Goal: Information Seeking & Learning: Learn about a topic

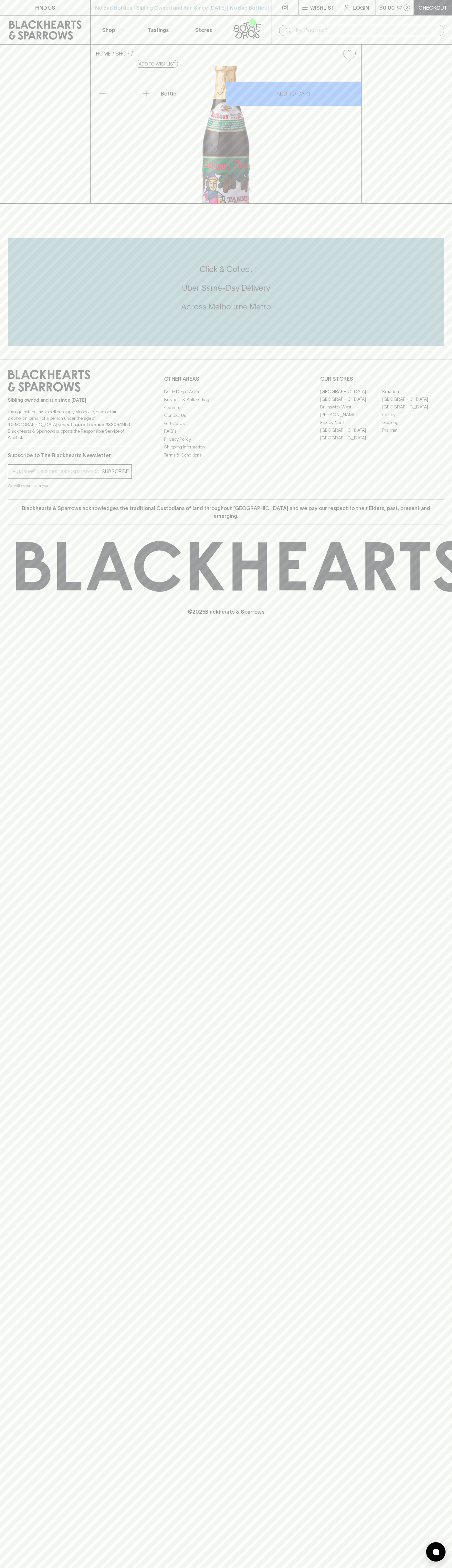
click at [140, 28] on link "Tastings" at bounding box center [158, 30] width 45 height 29
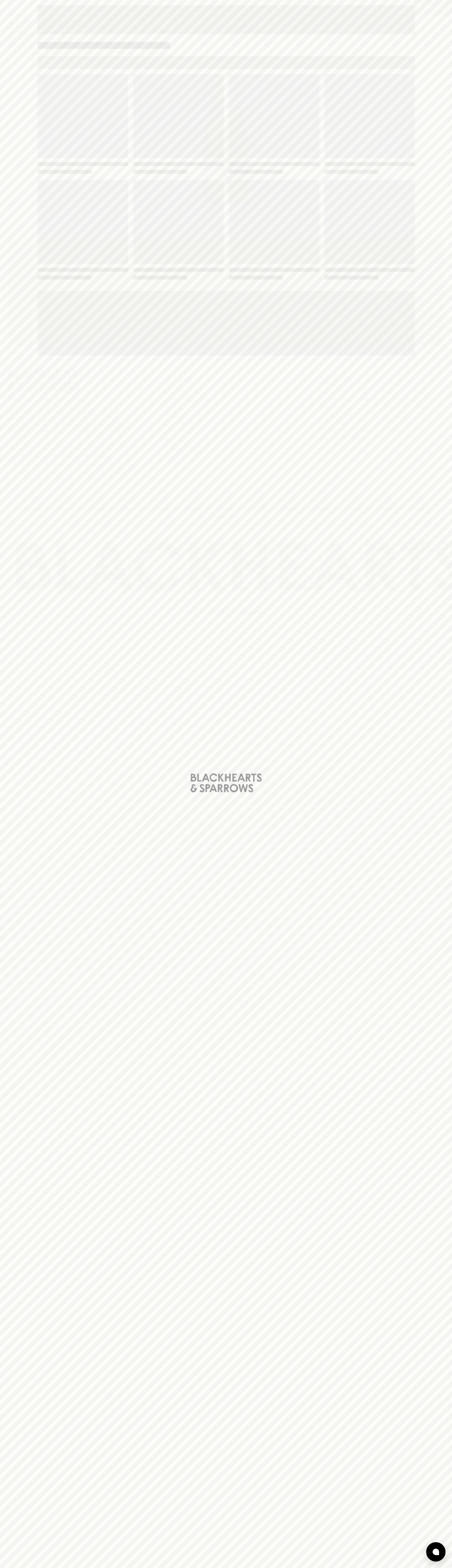
click at [434, 264] on div "Loading" at bounding box center [226, 784] width 452 height 1568
click at [404, 1567] on html "FIND US | No Bad Bottles | Sibling Owned and Run Since [DATE] | No Bad Bottles …" at bounding box center [226, 784] width 452 height 1568
click at [14, 559] on div "Loading" at bounding box center [226, 784] width 452 height 1568
